Goal: Information Seeking & Learning: Learn about a topic

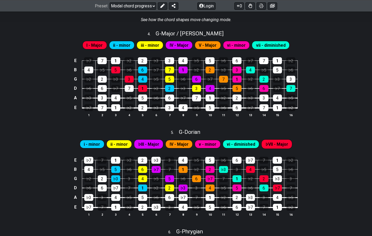
scroll to position [328, 0]
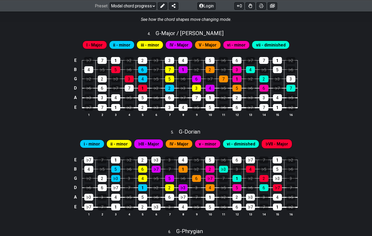
click at [90, 143] on span "i - minor" at bounding box center [92, 144] width 16 height 8
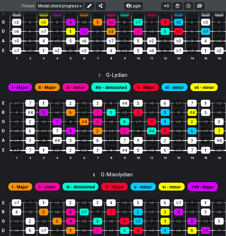
scroll to position [669, 0]
